Goal: Navigation & Orientation: Go to known website

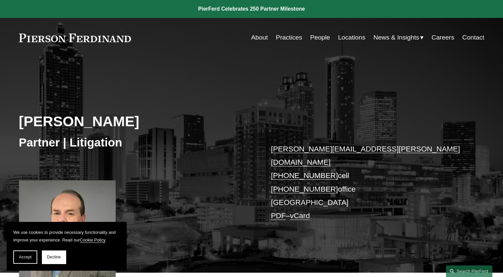
click at [72, 39] on link at bounding box center [75, 38] width 112 height 9
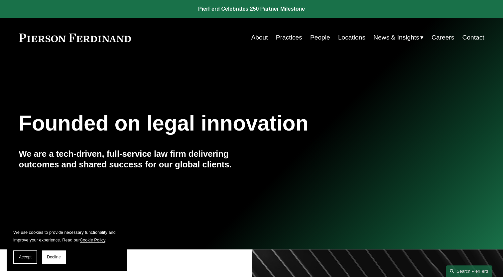
drag, startPoint x: 121, startPoint y: 37, endPoint x: 90, endPoint y: 42, distance: 31.0
click at [90, 42] on link at bounding box center [75, 38] width 112 height 9
